Goal: Task Accomplishment & Management: Manage account settings

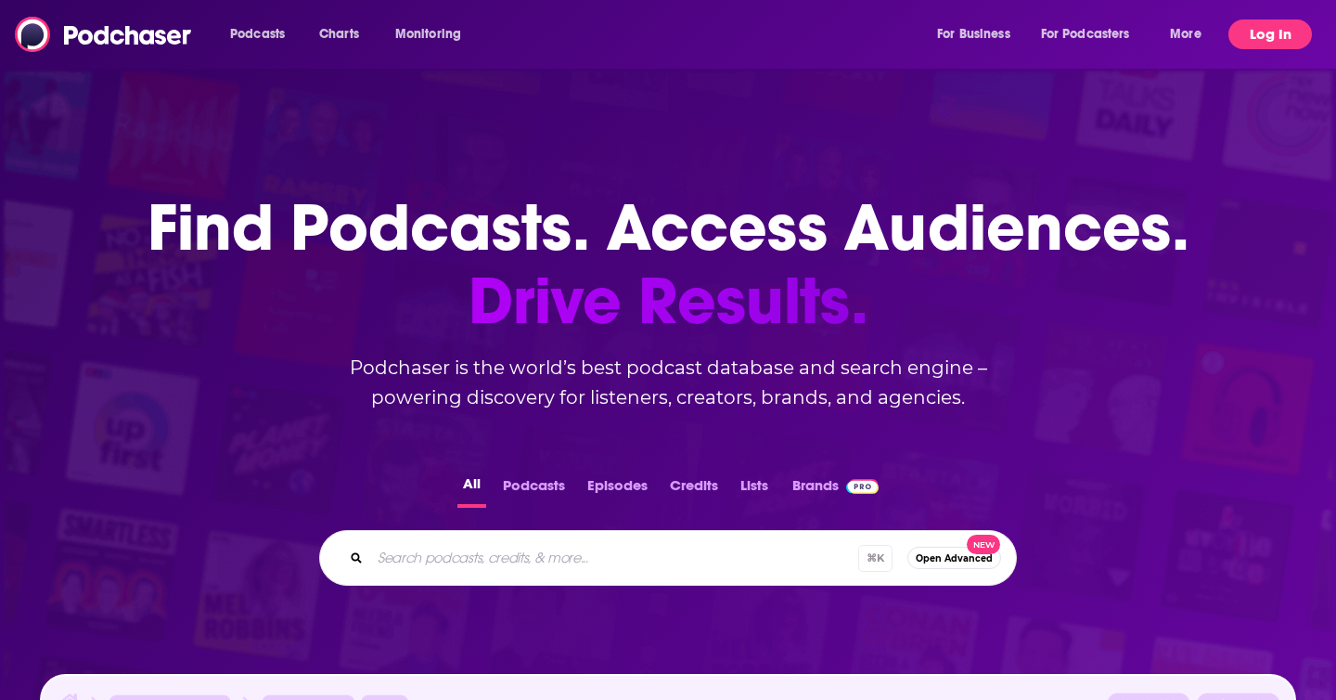
click at [1243, 37] on button "Log In" at bounding box center [1271, 34] width 84 height 30
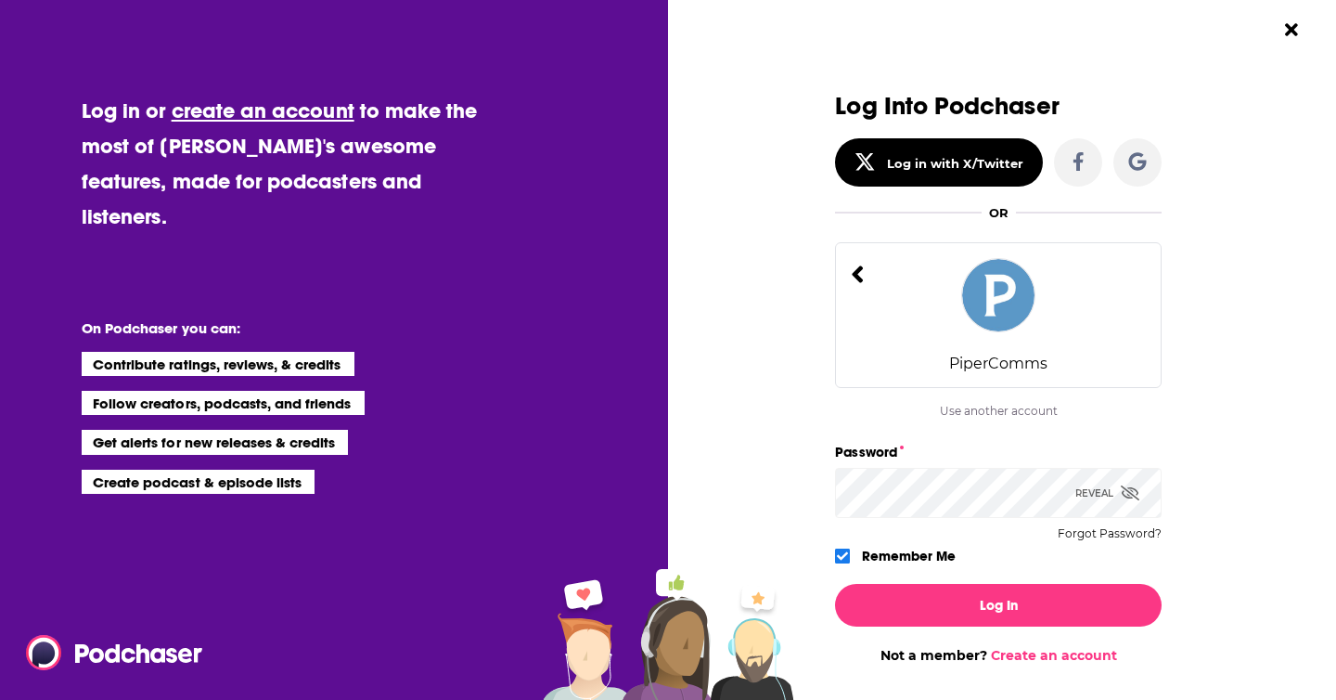
click at [1011, 304] on img "Dialog" at bounding box center [998, 295] width 74 height 74
click at [1017, 374] on div "PiperComms" at bounding box center [998, 315] width 327 height 146
click at [1023, 425] on div "PiperComms Email Address or Username PiperComms" at bounding box center [998, 429] width 327 height 22
click at [1139, 159] on icon "Dialog" at bounding box center [1137, 161] width 19 height 19
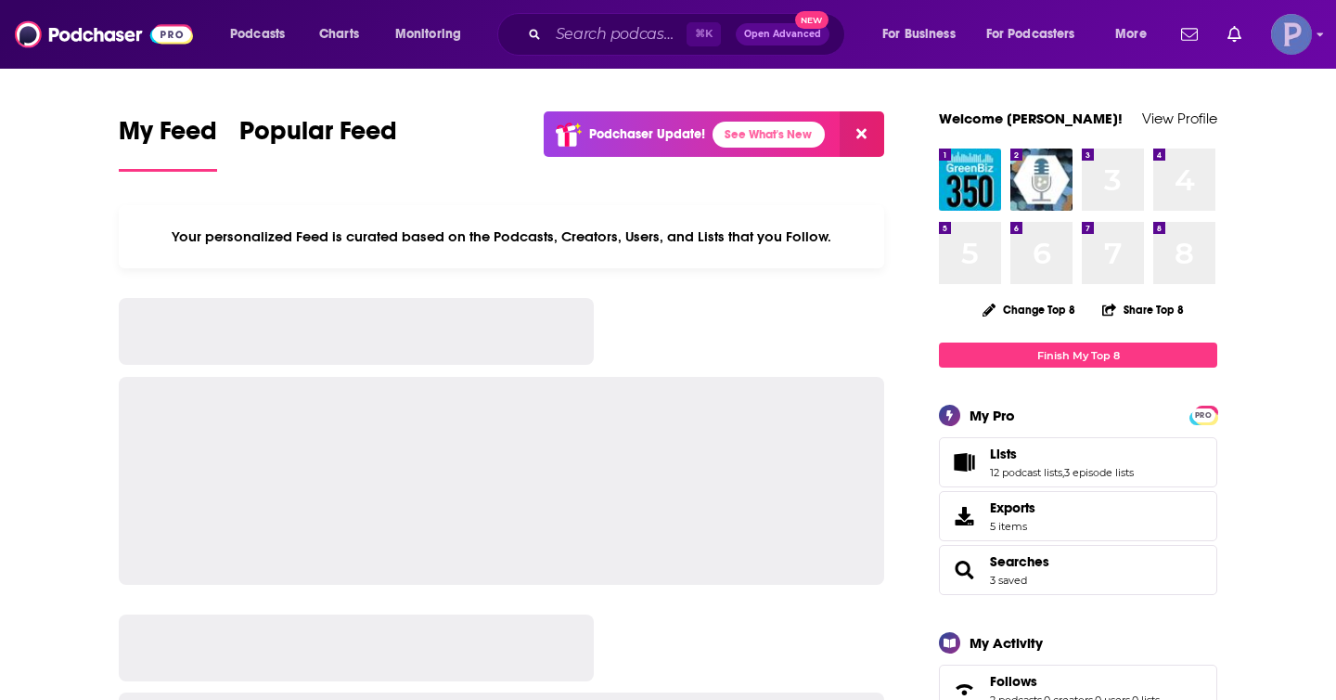
click at [1293, 33] on img "Logged in as PiperComms" at bounding box center [1291, 34] width 41 height 41
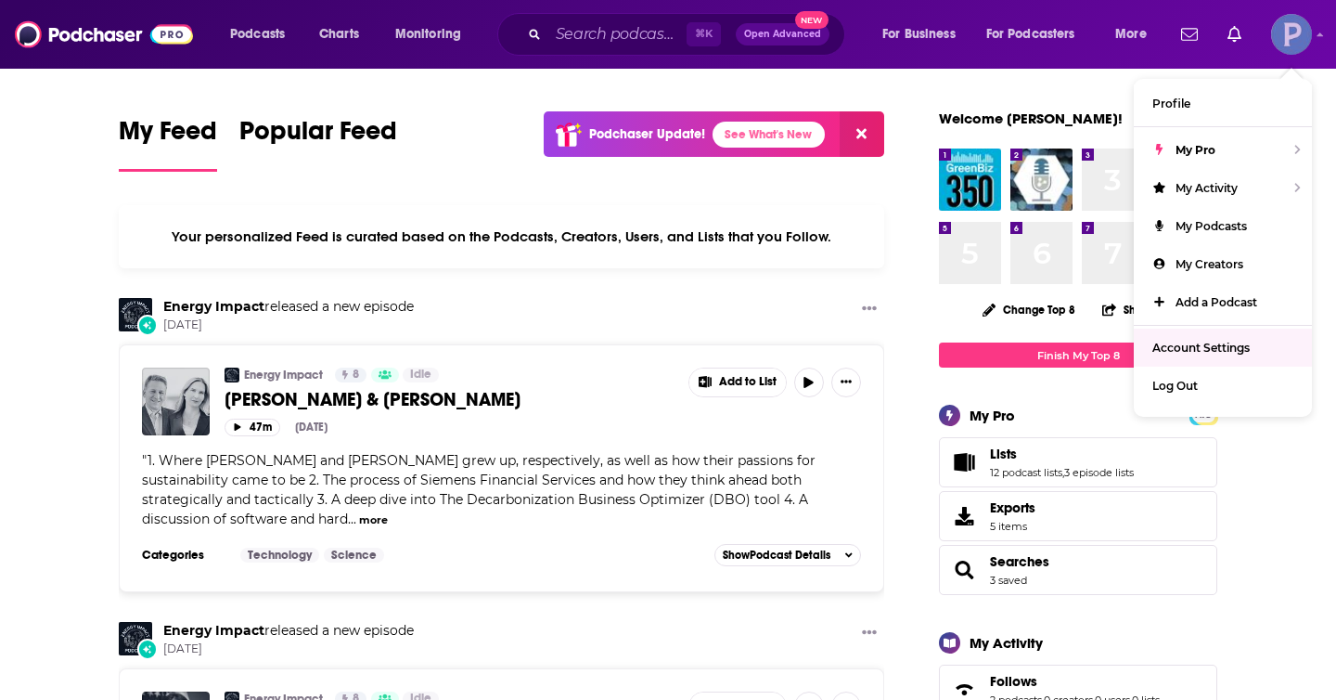
click at [1205, 343] on span "Account Settings" at bounding box center [1200, 348] width 97 height 14
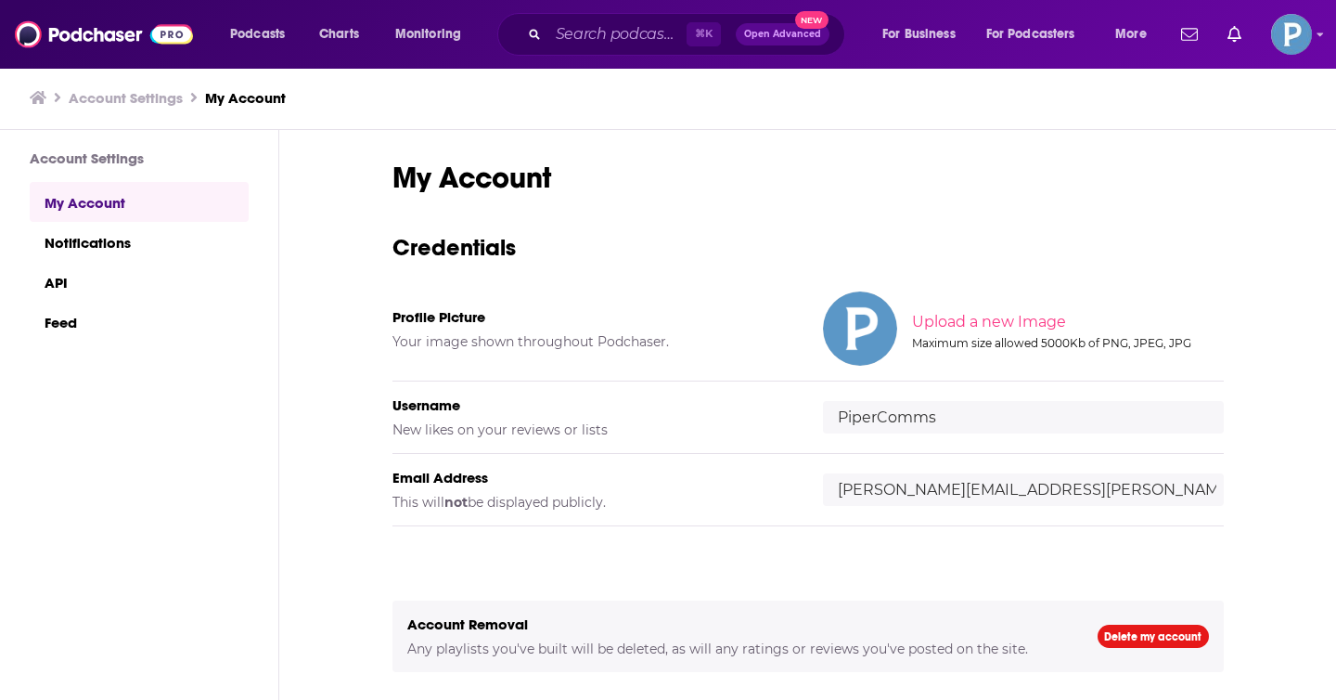
scroll to position [59, 0]
